Goal: Task Accomplishment & Management: Use online tool/utility

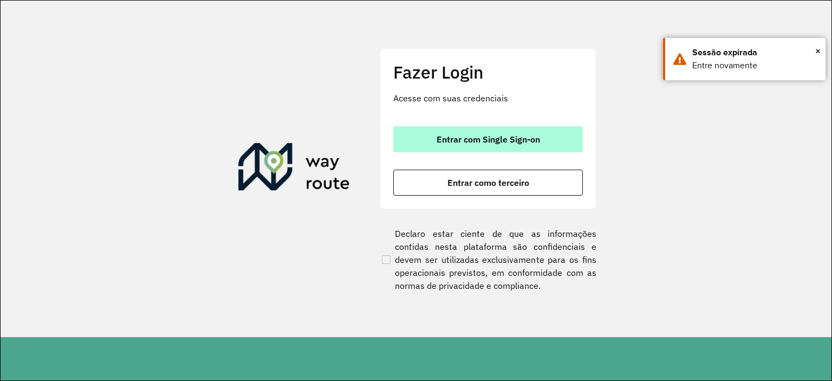
click at [479, 138] on span "Entrar com Single Sign-on" at bounding box center [487, 139] width 103 height 9
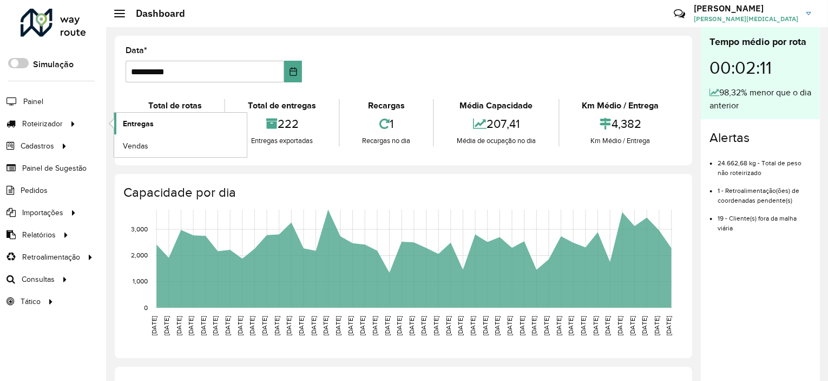
click at [143, 122] on span "Entregas" at bounding box center [138, 123] width 31 height 11
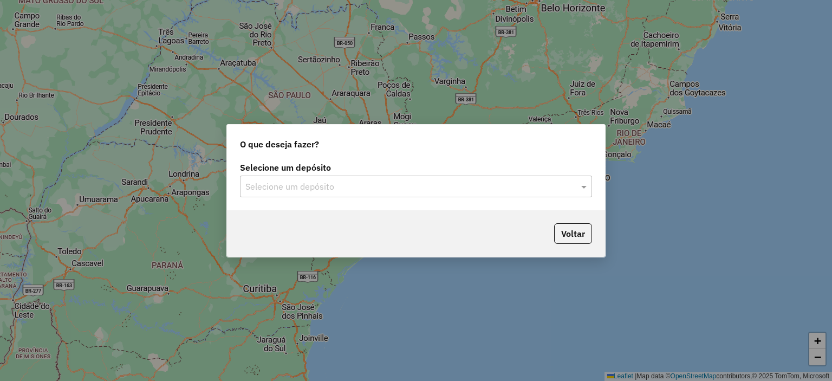
click at [351, 192] on input "text" at bounding box center [404, 186] width 319 height 13
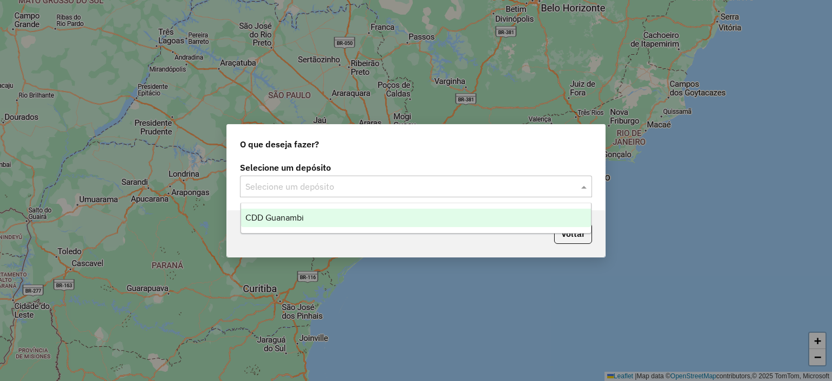
click at [320, 220] on div "CDD Guanambi" at bounding box center [416, 217] width 350 height 18
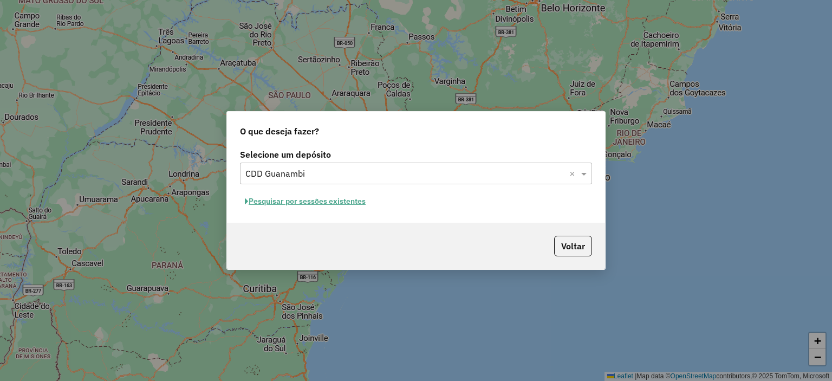
click at [334, 203] on button "Pesquisar por sessões existentes" at bounding box center [305, 201] width 130 height 17
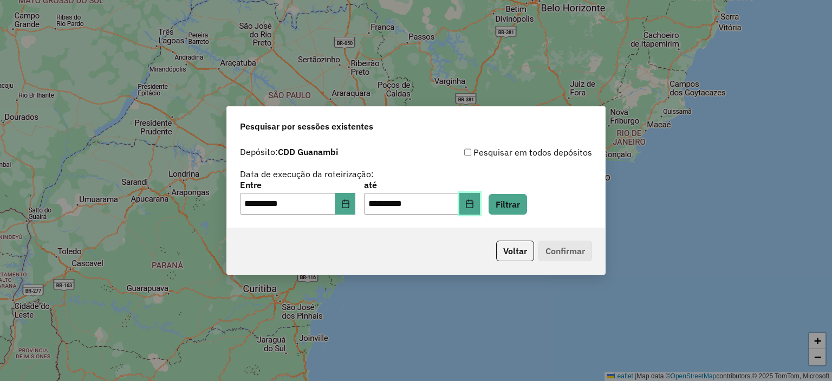
click at [474, 205] on icon "Choose Date" at bounding box center [469, 203] width 9 height 9
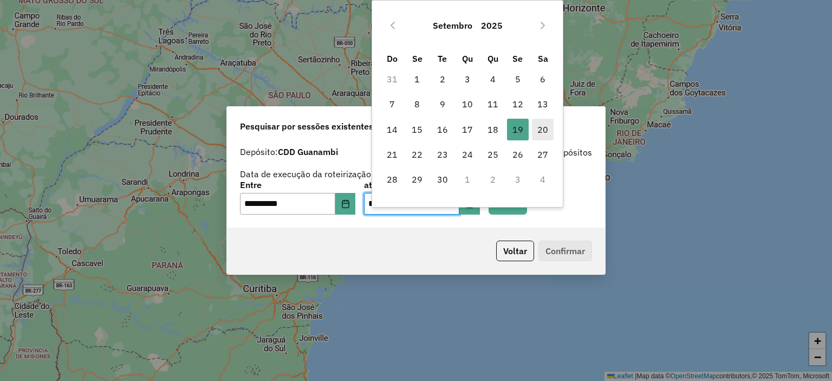
click at [540, 129] on span "20" at bounding box center [543, 130] width 22 height 22
type input "**********"
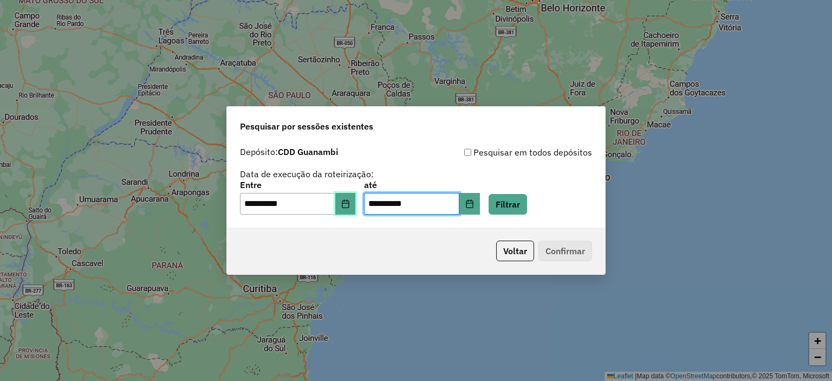
click at [345, 206] on button "Choose Date" at bounding box center [345, 204] width 21 height 22
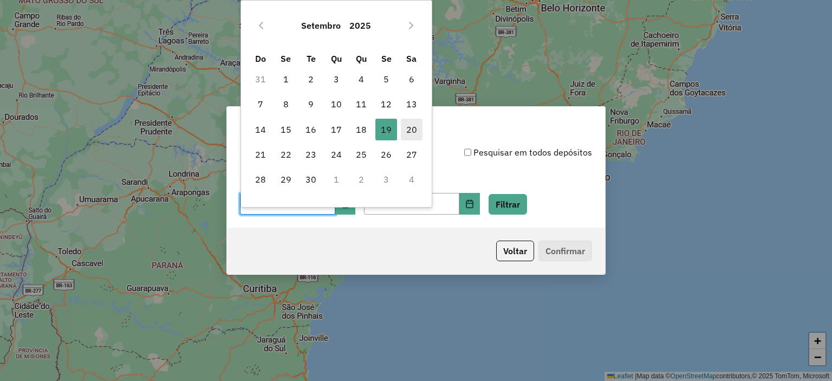
click at [412, 125] on span "20" at bounding box center [412, 130] width 22 height 22
type input "**********"
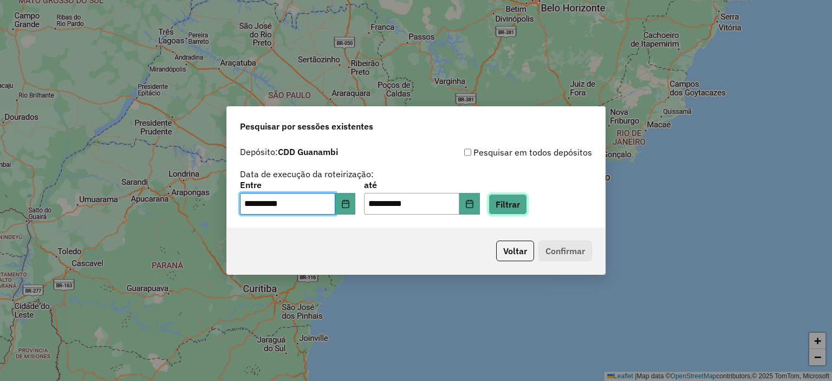
click at [521, 206] on button "Filtrar" at bounding box center [507, 204] width 38 height 21
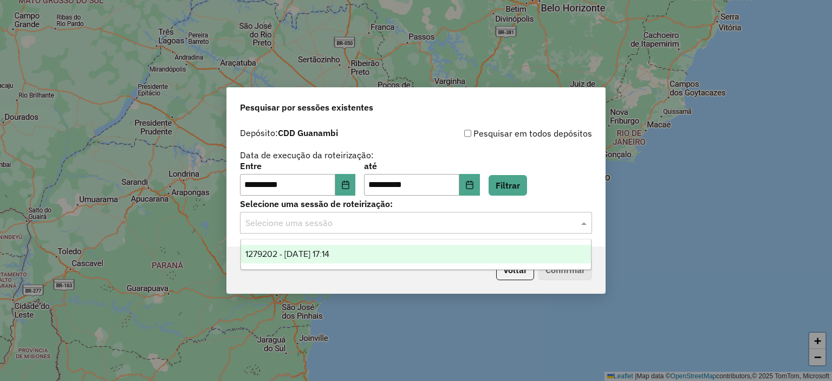
click at [417, 222] on input "text" at bounding box center [404, 223] width 319 height 13
click at [434, 224] on input "text" at bounding box center [404, 223] width 319 height 13
click at [416, 253] on div "1279202 - 20/09/2025 17:14" at bounding box center [416, 254] width 350 height 18
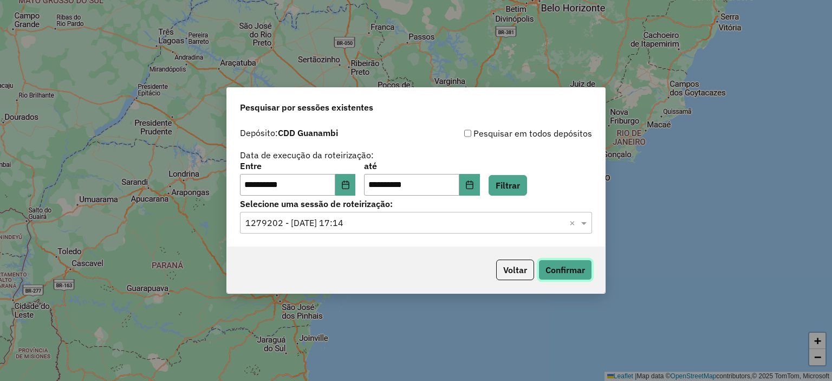
click at [555, 277] on button "Confirmar" at bounding box center [565, 269] width 54 height 21
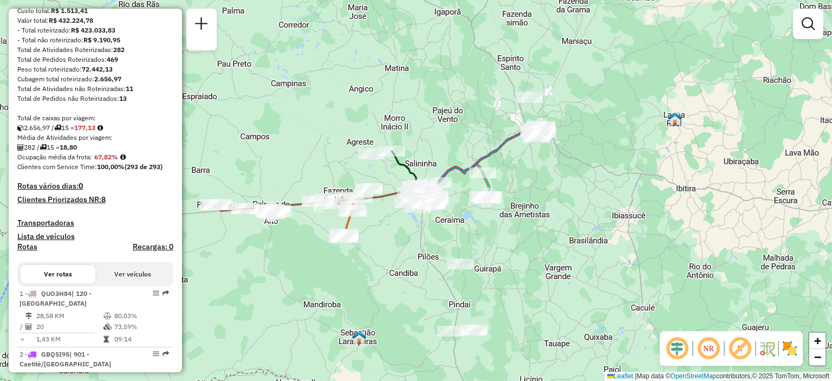
scroll to position [271, 0]
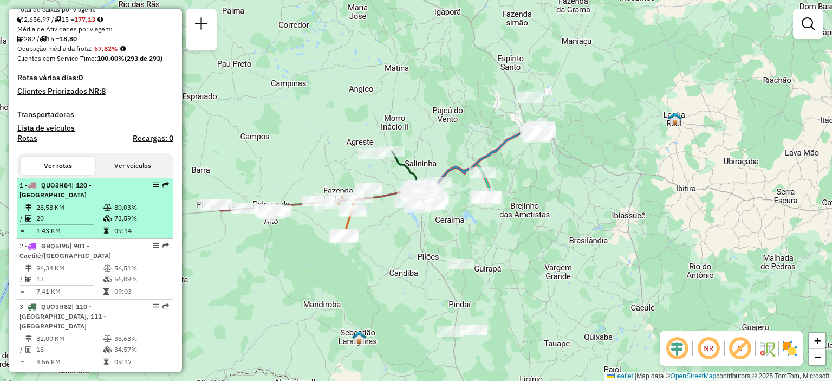
click at [93, 211] on td "28,58 KM" at bounding box center [69, 207] width 67 height 11
select select "**********"
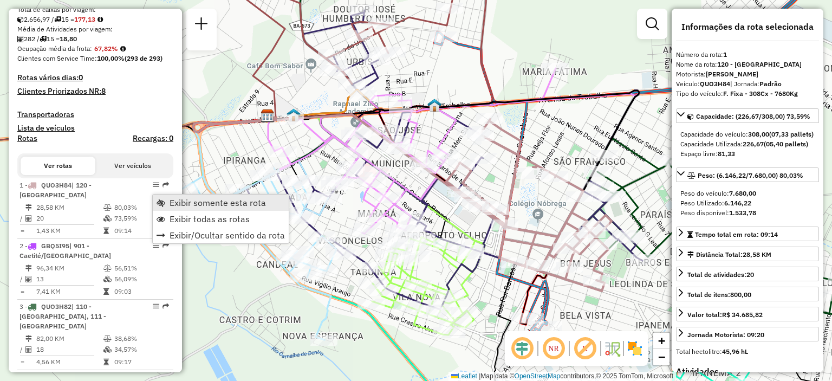
click at [167, 202] on link "Exibir somente esta rota" at bounding box center [221, 202] width 136 height 16
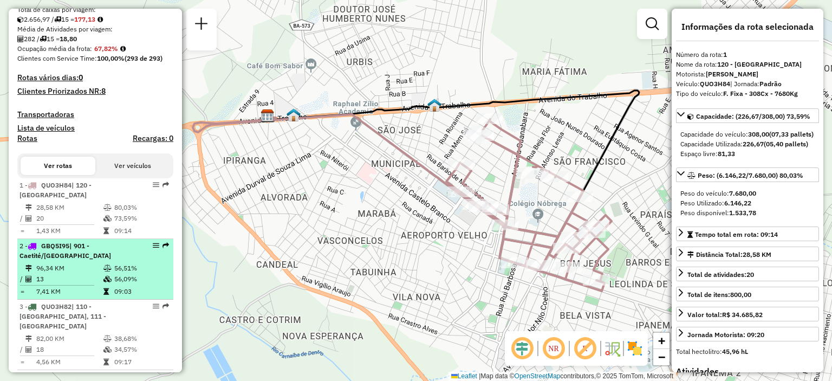
click at [94, 273] on td "96,34 KM" at bounding box center [69, 268] width 67 height 11
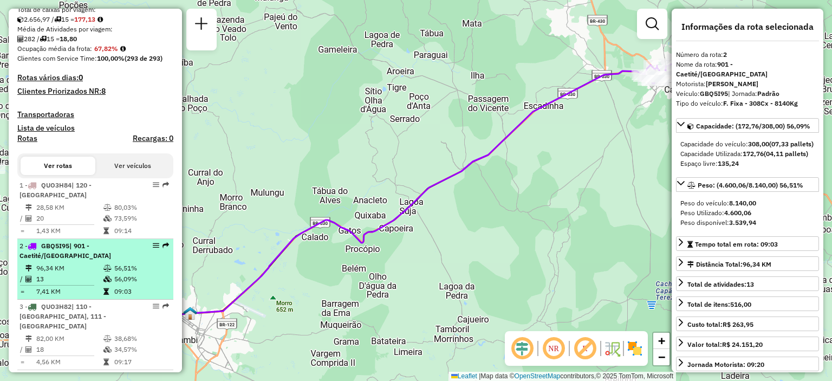
scroll to position [325, 0]
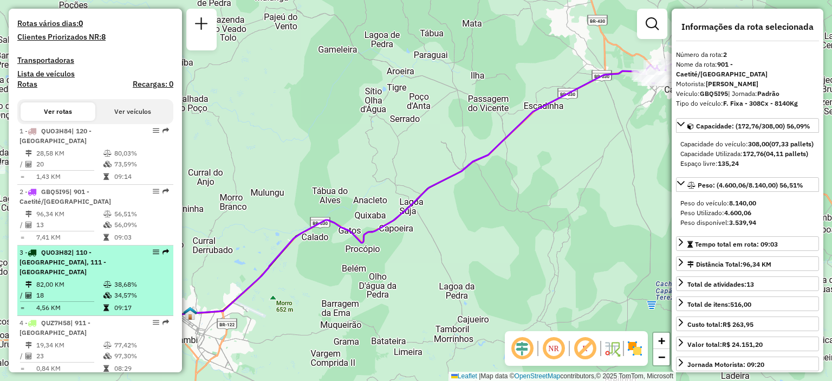
click at [103, 284] on td at bounding box center [108, 284] width 11 height 11
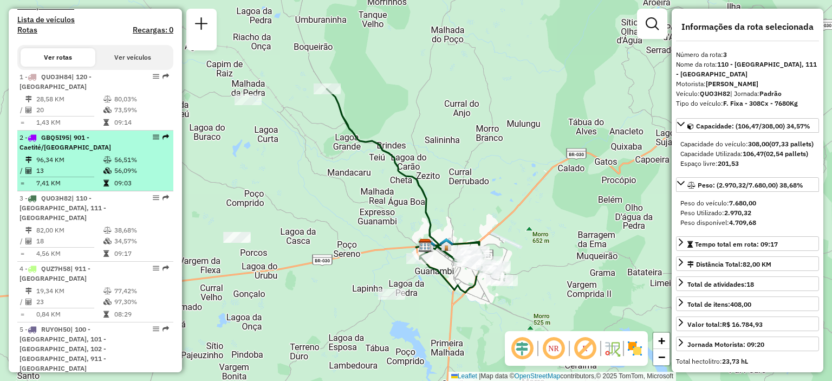
scroll to position [433, 0]
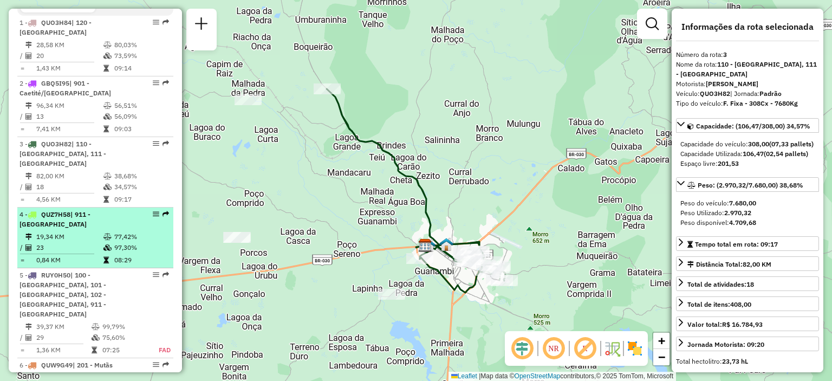
click at [122, 236] on td "77,42%" at bounding box center [141, 236] width 55 height 11
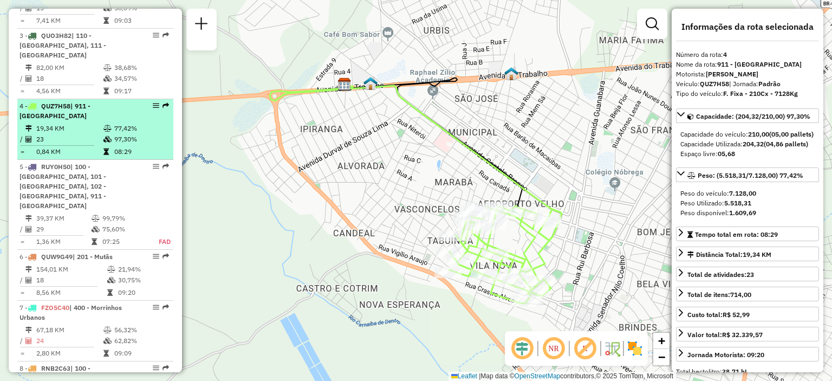
scroll to position [596, 0]
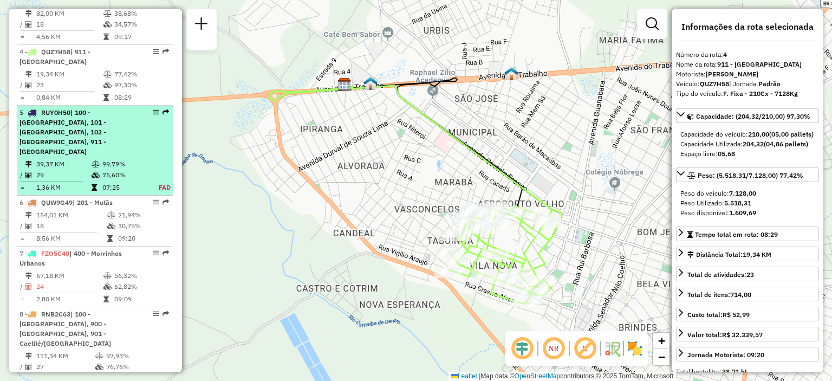
click at [132, 132] on div "5 - RUY0H50 | 100 - [GEOGRAPHIC_DATA], 101 - [GEOGRAPHIC_DATA], 102 - [GEOGRAPH…" at bounding box center [95, 132] width 152 height 49
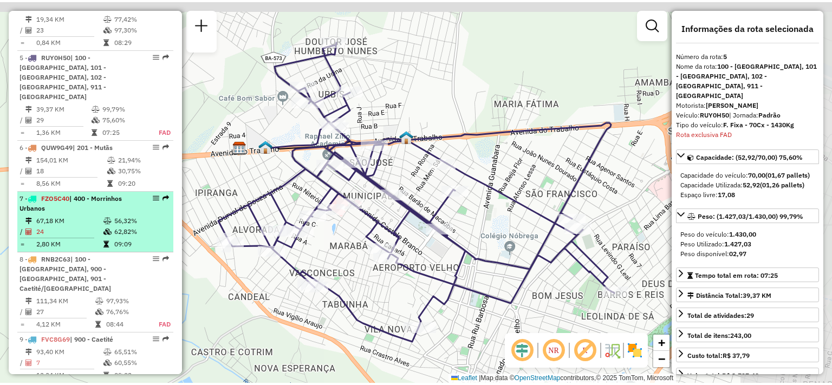
scroll to position [692, 0]
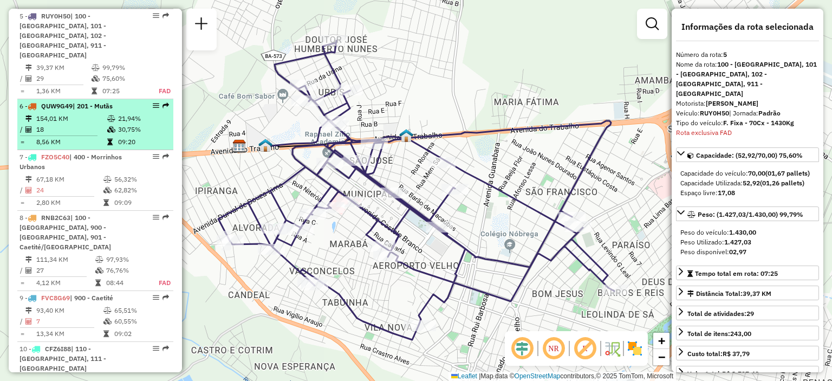
click at [130, 124] on td "30,75%" at bounding box center [142, 129] width 51 height 11
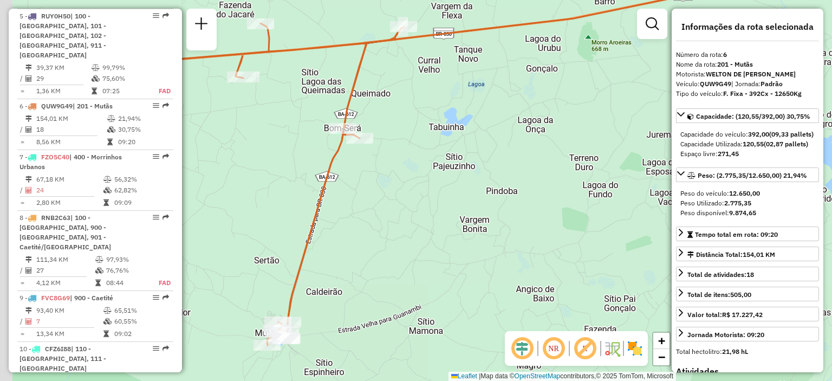
drag, startPoint x: 252, startPoint y: 127, endPoint x: 325, endPoint y: 96, distance: 79.3
click at [325, 96] on div "Janela de atendimento Grade de atendimento Capacidade Transportadoras Veículos …" at bounding box center [416, 190] width 832 height 381
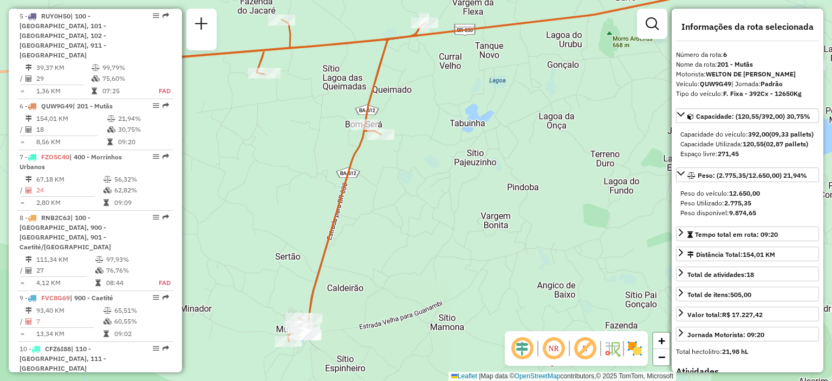
click at [572, 211] on div "Janela de atendimento Grade de atendimento Capacidade Transportadoras Veículos …" at bounding box center [416, 190] width 832 height 381
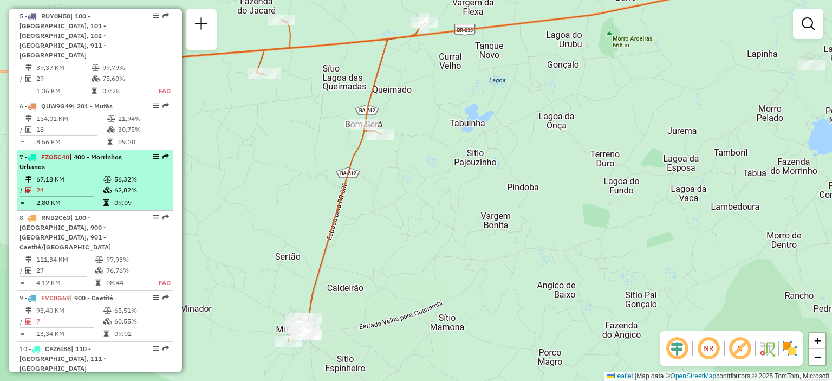
click at [122, 185] on td "62,82%" at bounding box center [141, 190] width 55 height 11
select select "**********"
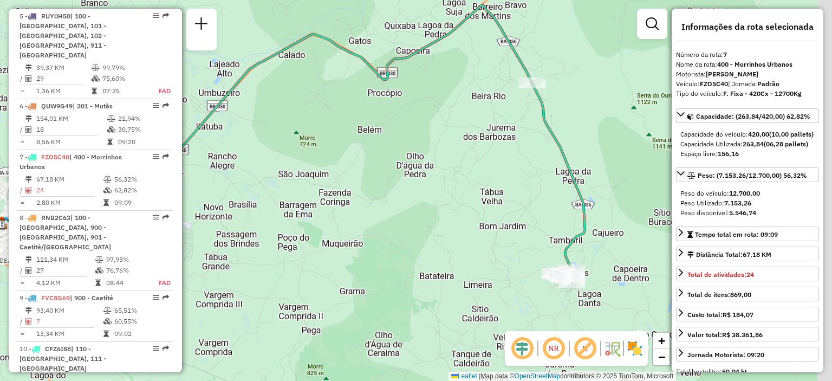
drag, startPoint x: 490, startPoint y: 127, endPoint x: 355, endPoint y: 80, distance: 143.5
click at [355, 80] on div "Janela de atendimento Grade de atendimento Capacidade Transportadoras Veículos …" at bounding box center [416, 190] width 832 height 381
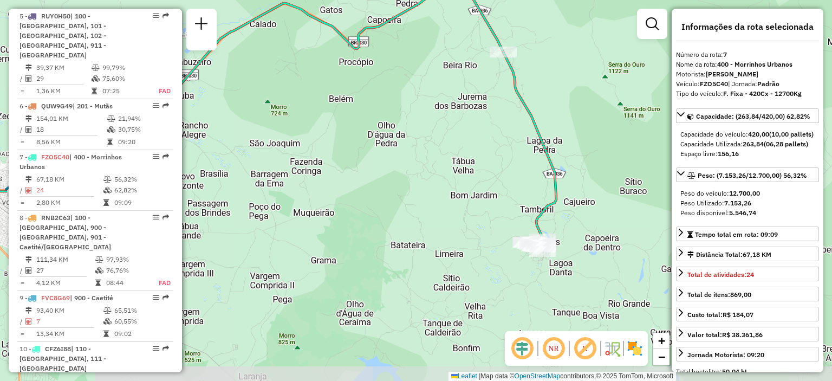
drag, startPoint x: 523, startPoint y: 250, endPoint x: 410, endPoint y: 219, distance: 116.9
click at [495, 220] on div "Janela de atendimento Grade de atendimento Capacidade Transportadoras Veículos …" at bounding box center [416, 190] width 832 height 381
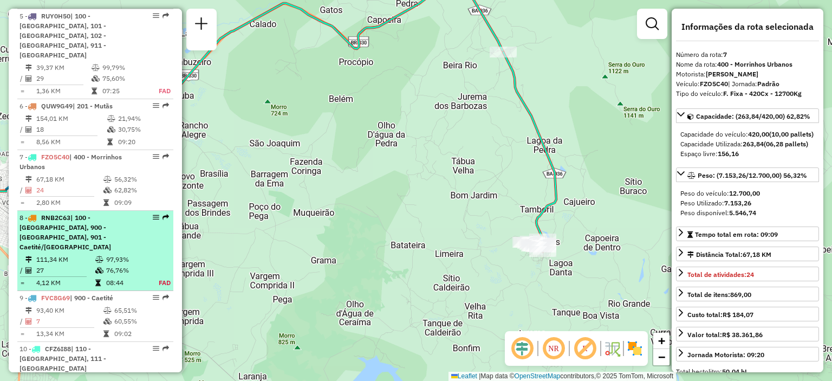
click at [135, 254] on td "97,93%" at bounding box center [127, 259] width 42 height 11
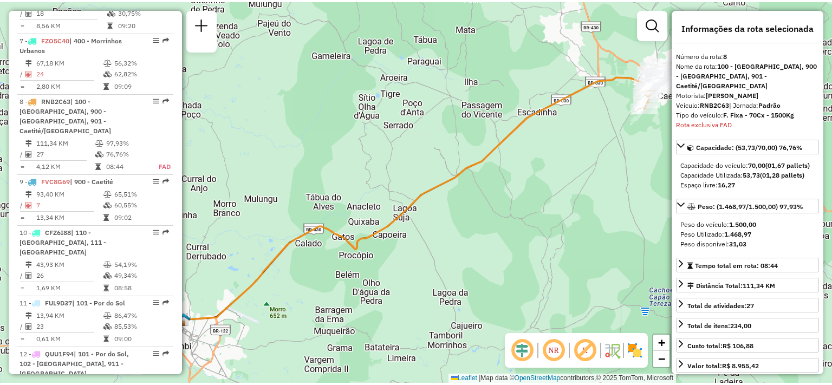
scroll to position [873, 0]
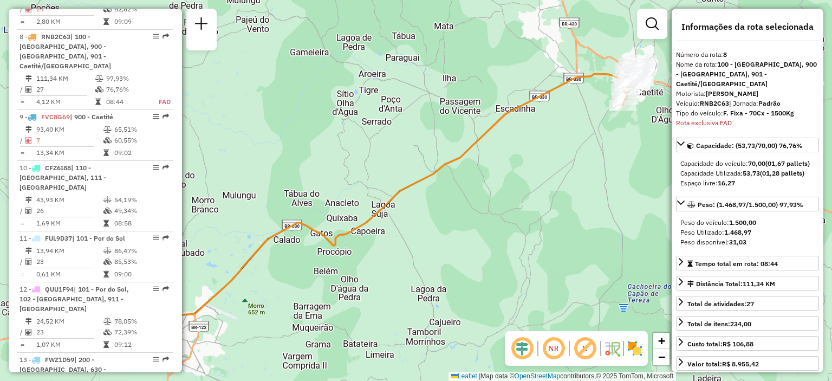
drag, startPoint x: 533, startPoint y: 138, endPoint x: 515, endPoint y: 127, distance: 20.6
click at [515, 127] on div "Janela de atendimento Grade de atendimento Capacidade Transportadoras Veículos …" at bounding box center [416, 190] width 832 height 381
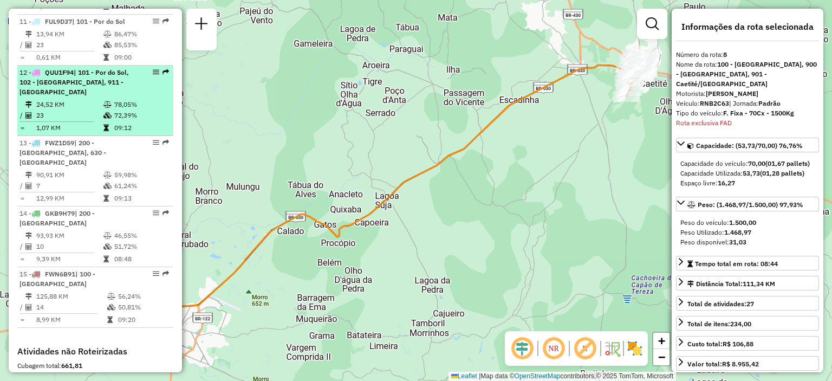
scroll to position [1192, 0]
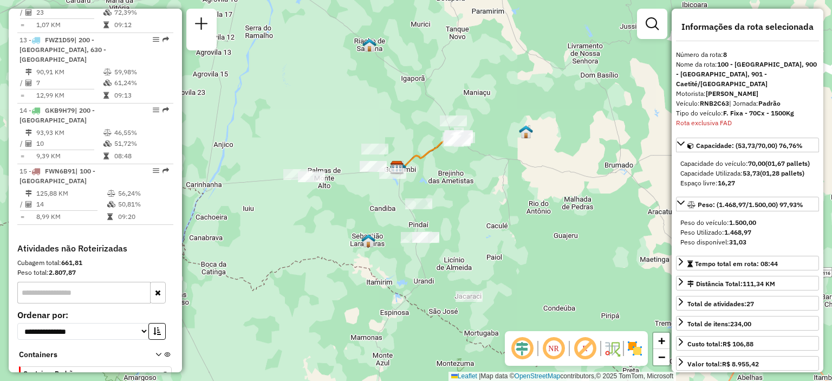
drag, startPoint x: 361, startPoint y: 151, endPoint x: 416, endPoint y: 103, distance: 72.5
click at [416, 103] on div "Janela de atendimento Grade de atendimento Capacidade Transportadoras Veículos …" at bounding box center [416, 190] width 832 height 381
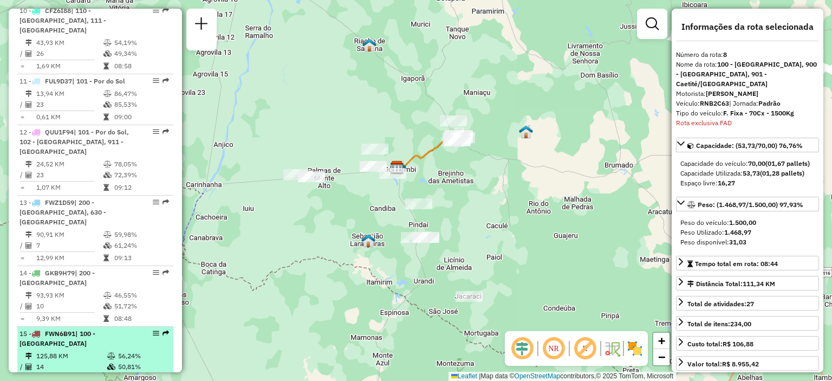
scroll to position [922, 0]
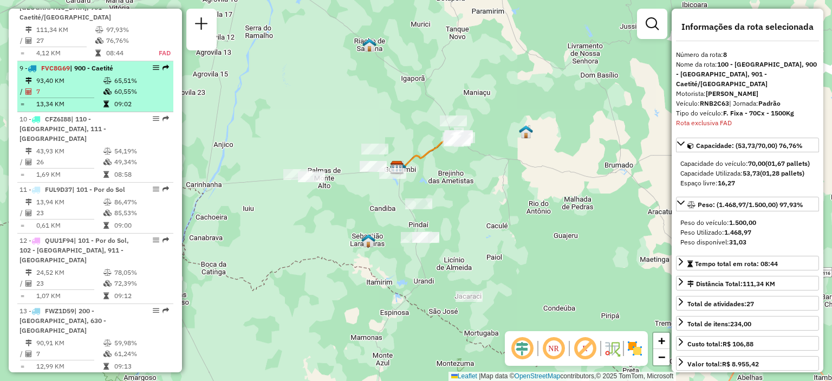
click at [80, 75] on td "93,40 KM" at bounding box center [69, 80] width 67 height 11
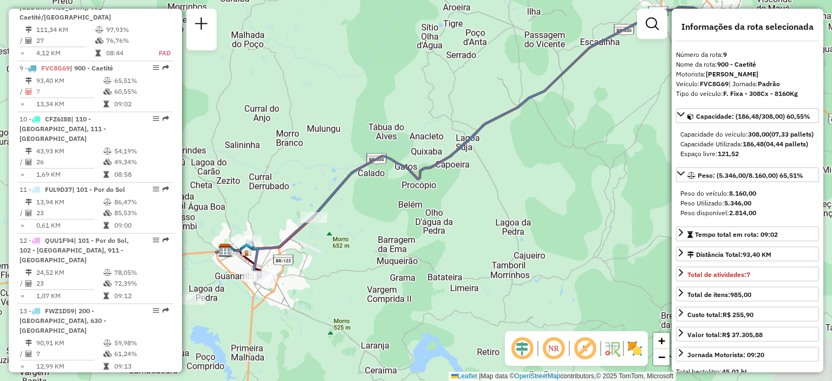
drag, startPoint x: 347, startPoint y: 184, endPoint x: 373, endPoint y: 168, distance: 29.9
click at [373, 168] on icon at bounding box center [483, 142] width 475 height 271
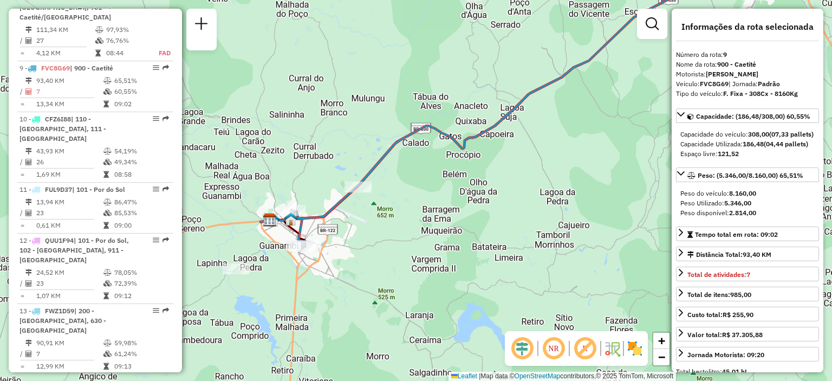
drag, startPoint x: 288, startPoint y: 173, endPoint x: 351, endPoint y: 130, distance: 76.7
click at [351, 130] on div "Janela de atendimento Grade de atendimento Capacidade Transportadoras Veículos …" at bounding box center [416, 190] width 832 height 381
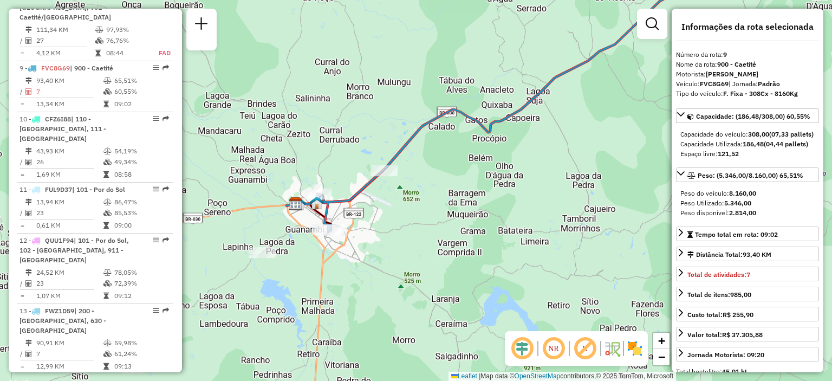
scroll to position [1030, 0]
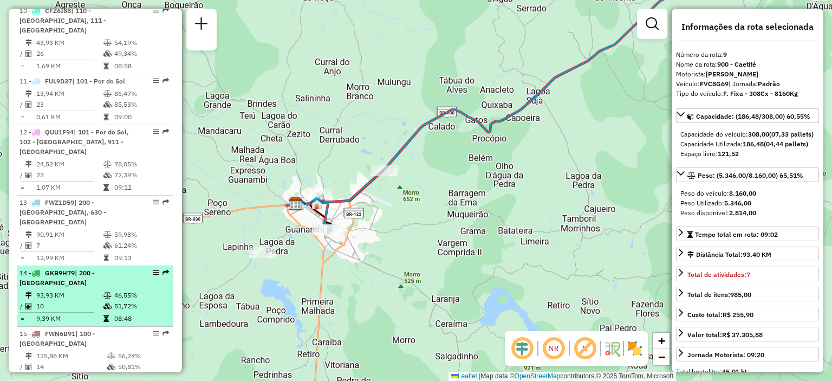
click at [109, 292] on icon at bounding box center [107, 295] width 8 height 6
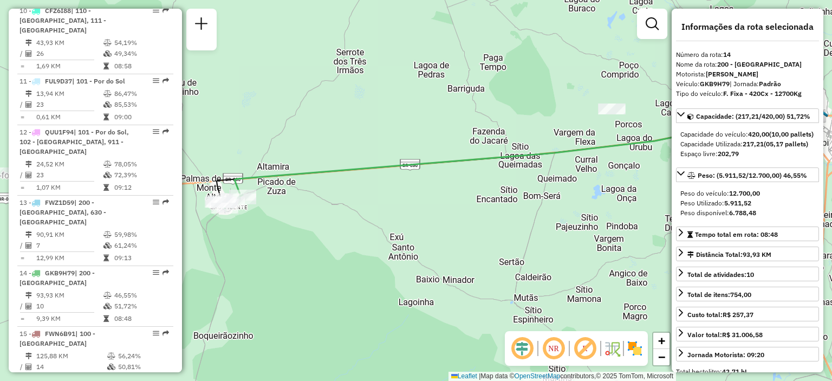
drag, startPoint x: 251, startPoint y: 224, endPoint x: 382, endPoint y: 188, distance: 135.8
click at [382, 188] on div "Janela de atendimento Grade de atendimento Capacidade Transportadoras Veículos …" at bounding box center [416, 190] width 832 height 381
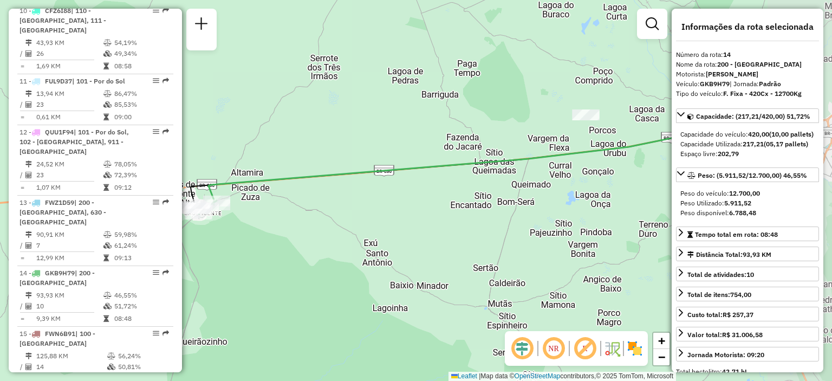
drag, startPoint x: 447, startPoint y: 209, endPoint x: 367, endPoint y: 216, distance: 80.4
click at [367, 216] on div "Janela de atendimento Grade de atendimento Capacidade Transportadoras Veículos …" at bounding box center [416, 190] width 832 height 381
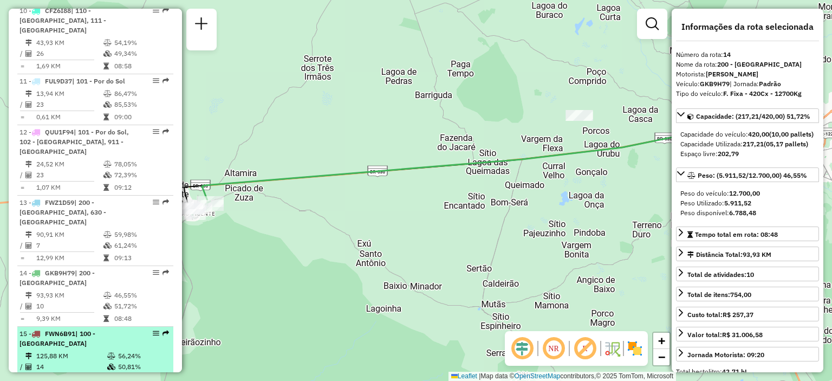
click at [123, 350] on td "56,24%" at bounding box center [142, 355] width 51 height 11
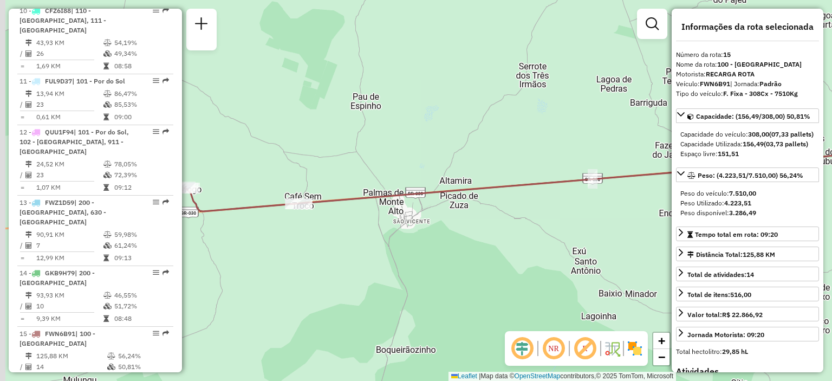
drag, startPoint x: 413, startPoint y: 263, endPoint x: 595, endPoint y: 233, distance: 184.4
click at [595, 233] on div "Janela de atendimento Grade de atendimento Capacidade Transportadoras Veículos …" at bounding box center [416, 190] width 832 height 381
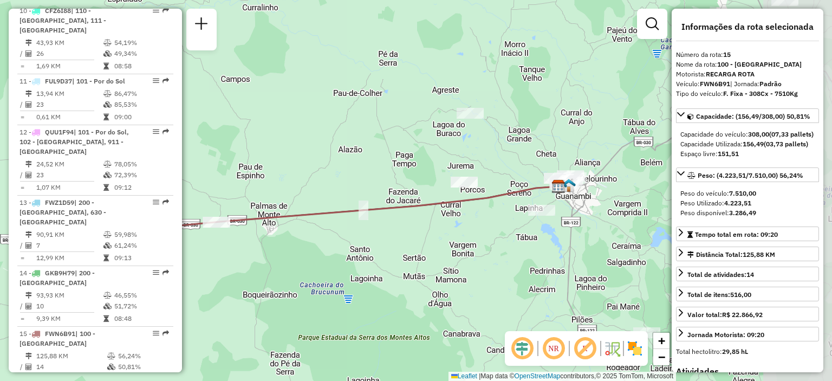
drag, startPoint x: 510, startPoint y: 247, endPoint x: 344, endPoint y: 244, distance: 165.7
click at [344, 244] on div "Janela de atendimento Grade de atendimento Capacidade Transportadoras Veículos …" at bounding box center [416, 190] width 832 height 381
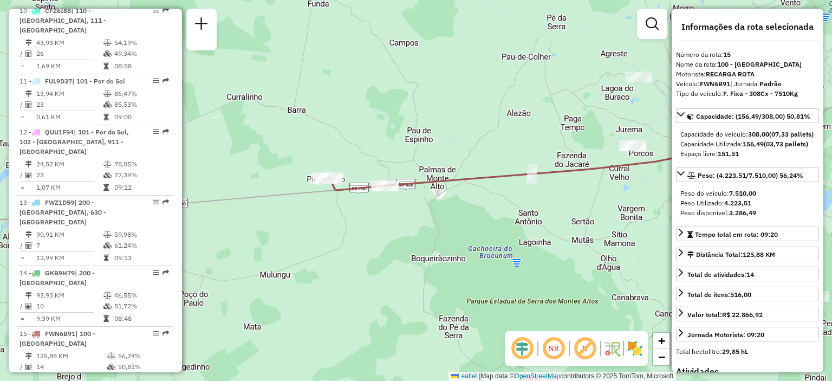
drag, startPoint x: 310, startPoint y: 249, endPoint x: 502, endPoint y: 212, distance: 196.1
click at [502, 212] on div "Janela de atendimento Grade de atendimento Capacidade Transportadoras Veículos …" at bounding box center [416, 190] width 832 height 381
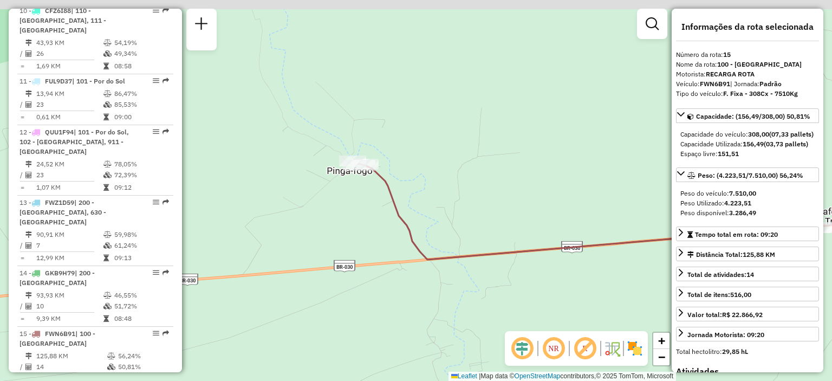
drag, startPoint x: 382, startPoint y: 140, endPoint x: 386, endPoint y: 194, distance: 54.2
click at [386, 194] on icon at bounding box center [637, 212] width 559 height 96
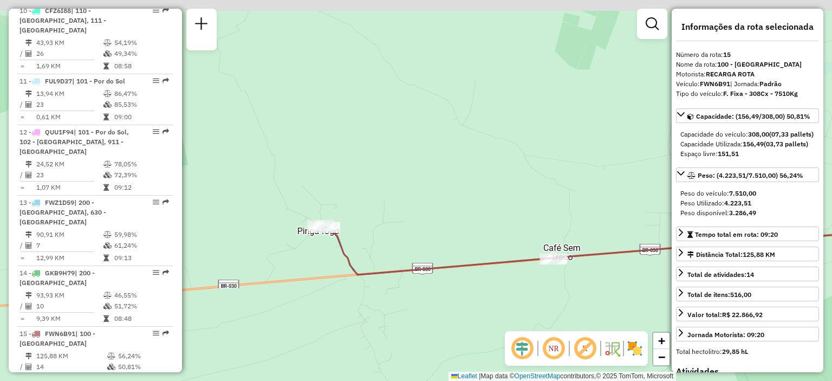
drag, startPoint x: 502, startPoint y: 155, endPoint x: 342, endPoint y: 195, distance: 165.2
click at [344, 195] on div "Janela de atendimento Grade de atendimento Capacidade Transportadoras Veículos …" at bounding box center [416, 190] width 832 height 381
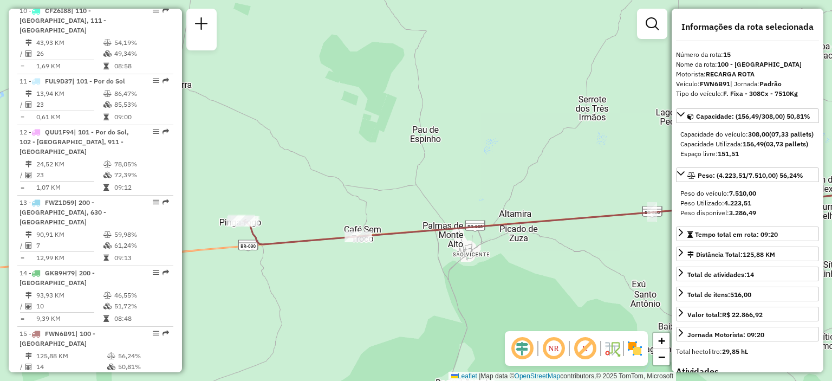
drag, startPoint x: 504, startPoint y: 153, endPoint x: 281, endPoint y: 95, distance: 230.5
click at [281, 95] on div "Janela de atendimento Grade de atendimento Capacidade Transportadoras Veículos …" at bounding box center [416, 190] width 832 height 381
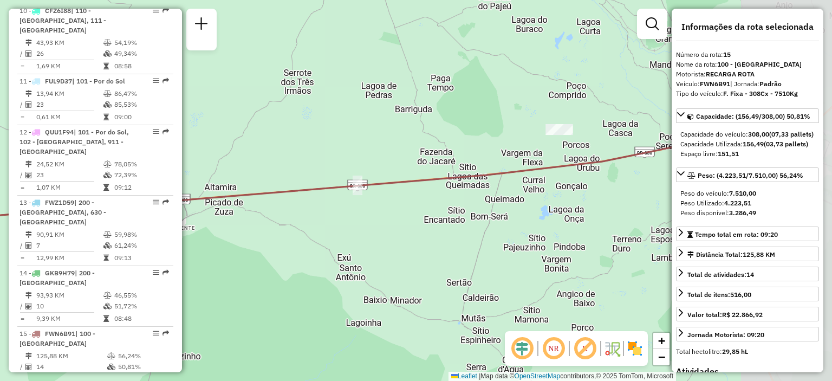
drag, startPoint x: 457, startPoint y: 128, endPoint x: 347, endPoint y: 164, distance: 116.3
click at [347, 164] on div "Janela de atendimento Grade de atendimento Capacidade Transportadoras Veículos …" at bounding box center [416, 190] width 832 height 381
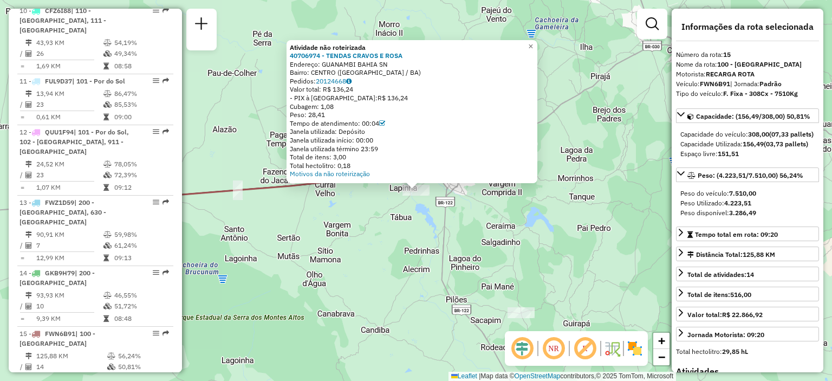
click at [317, 234] on div "Atividade não roteirizada 40706974 - TENDAS CRAVOS E ROSA Endereço: GUANAMBI BA…" at bounding box center [416, 190] width 832 height 381
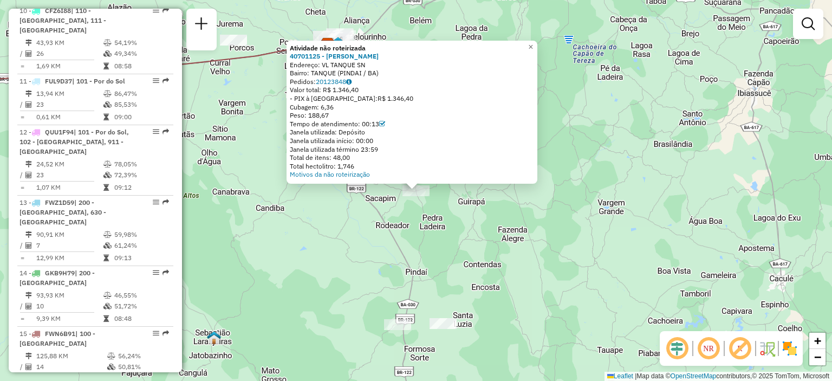
click at [580, 229] on div "Atividade não roteirizada 40701125 - [PERSON_NAME] Endereço: VL TANQUE SN Bairr…" at bounding box center [416, 190] width 832 height 381
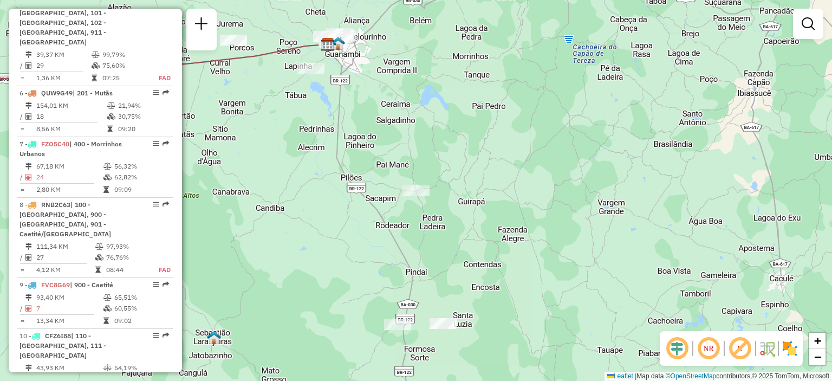
scroll to position [651, 0]
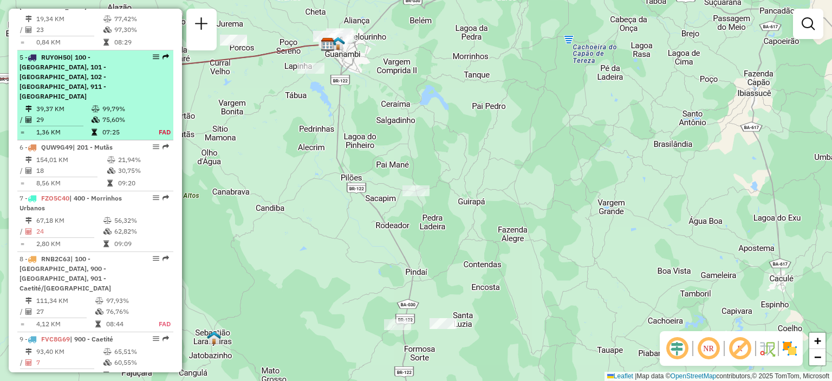
click at [96, 106] on icon at bounding box center [96, 109] width 8 height 6
select select "**********"
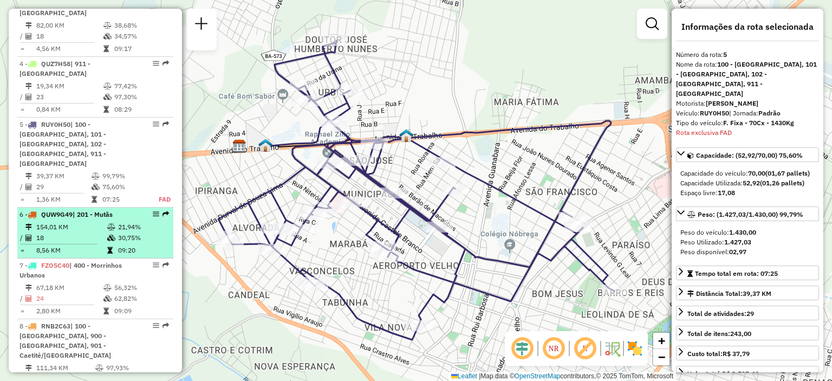
scroll to position [530, 0]
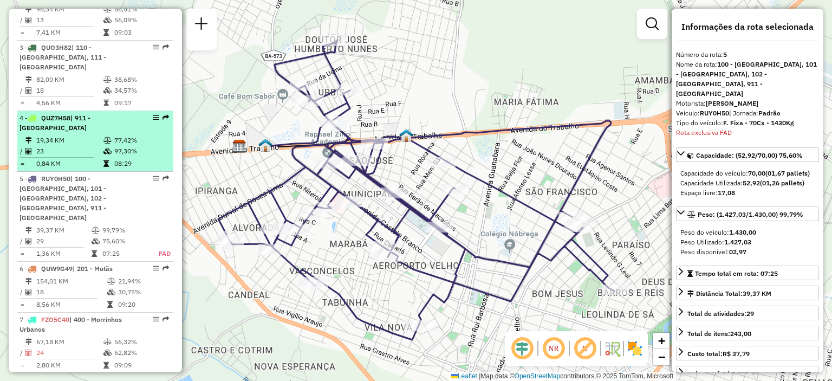
click at [71, 127] on div "4 - QUZ7H58 | 911 - [GEOGRAPHIC_DATA]" at bounding box center [76, 122] width 115 height 19
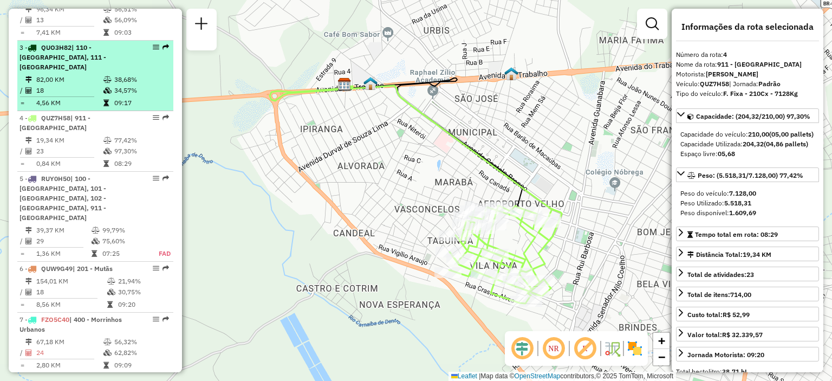
click at [88, 66] on div "3 - QUO3H82 | 110 - [GEOGRAPHIC_DATA], 111 - [GEOGRAPHIC_DATA]" at bounding box center [76, 57] width 115 height 29
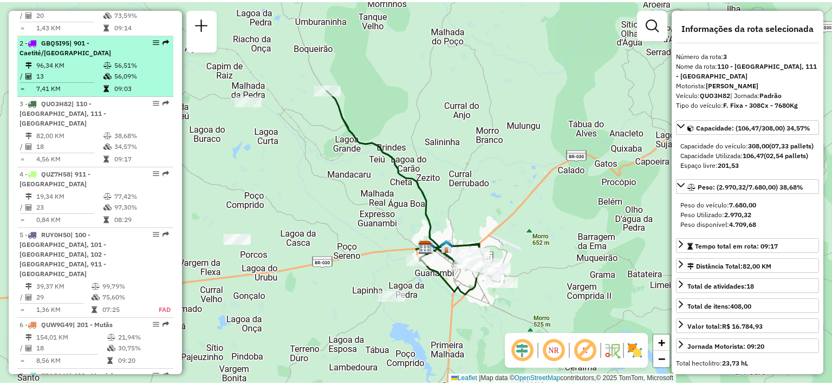
scroll to position [367, 0]
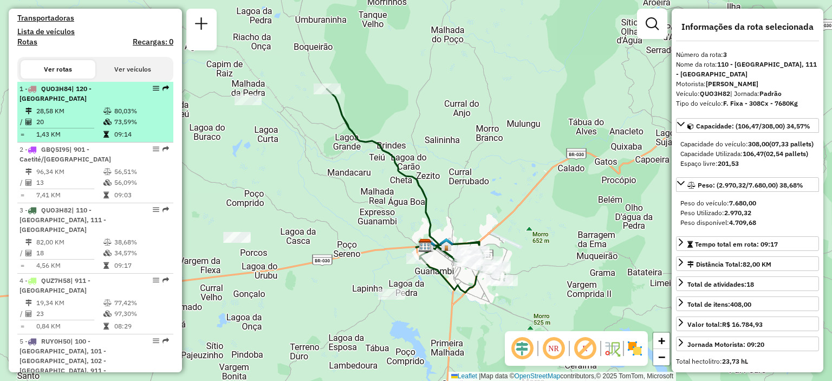
click at [63, 127] on td "20" at bounding box center [69, 121] width 67 height 11
